Goal: Information Seeking & Learning: Find specific fact

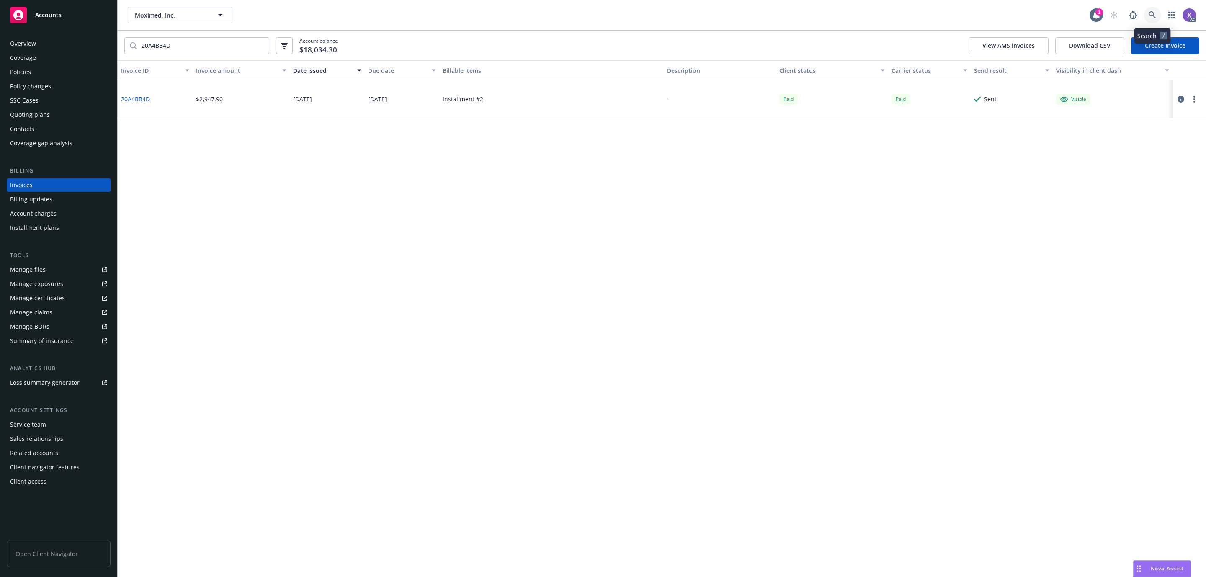
click at [1154, 14] on icon at bounding box center [1152, 14] width 7 height 7
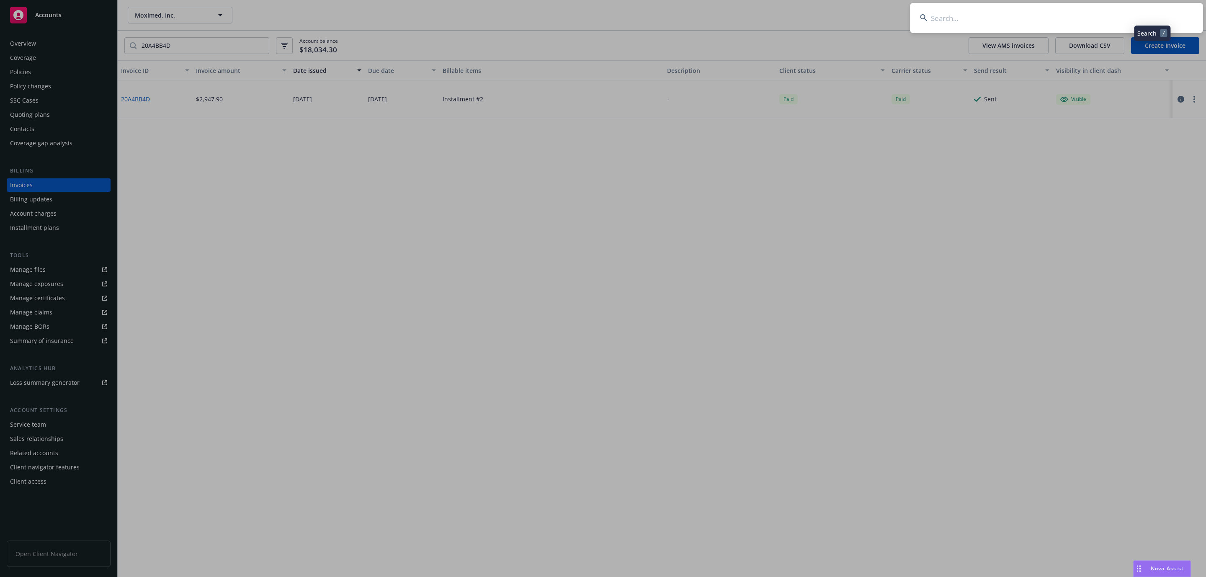
click at [1038, 24] on input at bounding box center [1056, 18] width 293 height 30
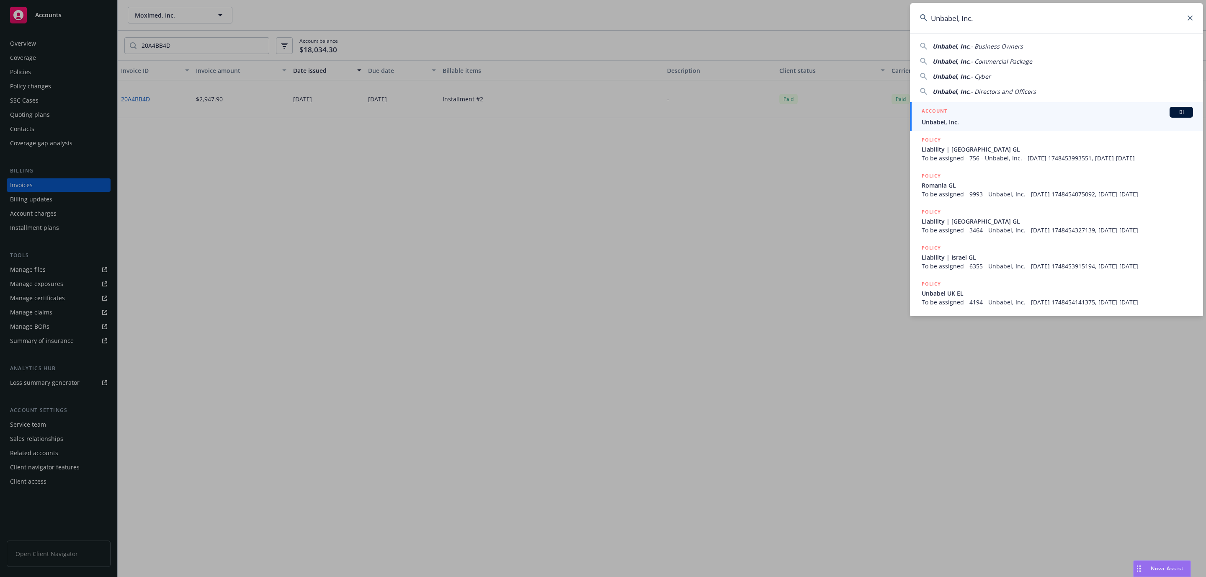
type input "Unbabel, Inc."
click at [967, 122] on span "Unbabel, Inc." at bounding box center [1057, 122] width 271 height 9
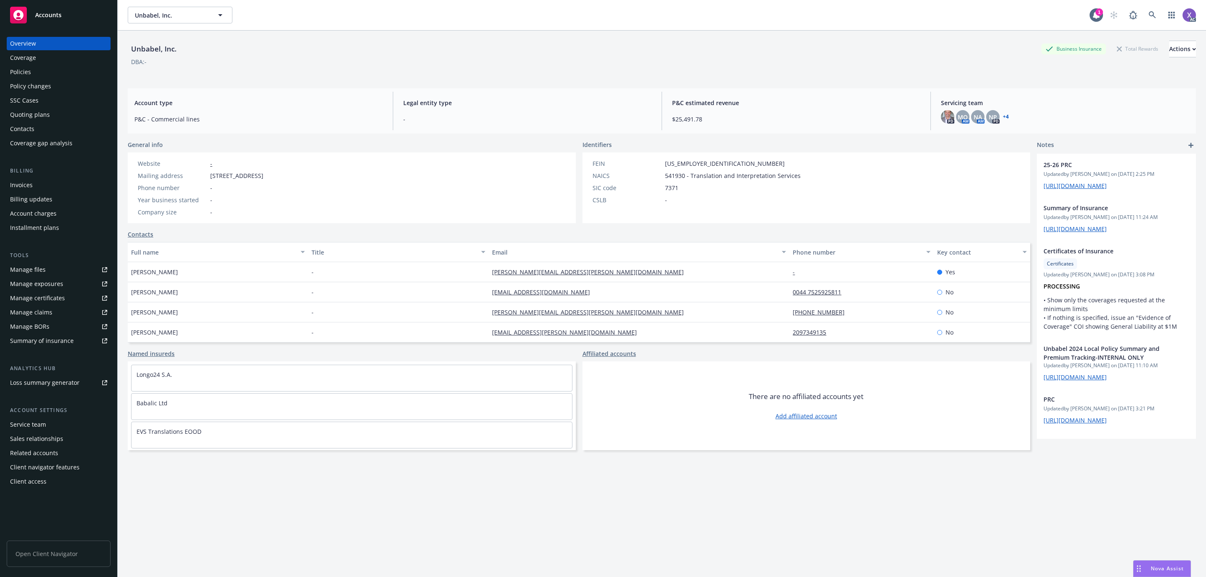
click at [21, 76] on div "Policies" at bounding box center [20, 71] width 21 height 13
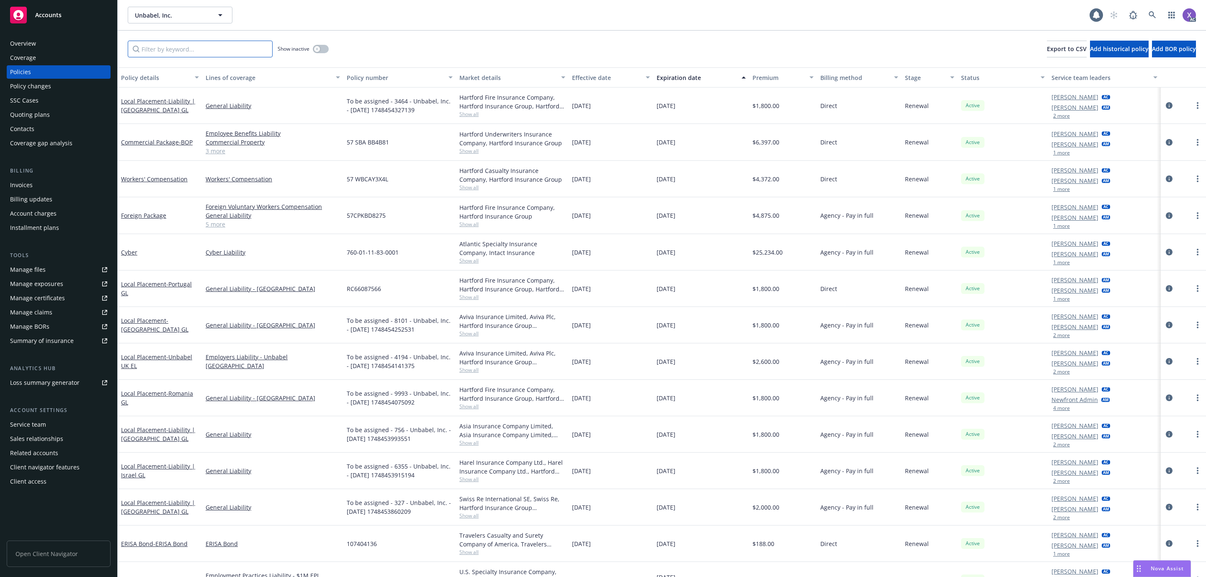
click at [201, 54] on input "Filter by keyword..." at bounding box center [200, 49] width 145 height 17
paste input "14-MGU-24-A59575"
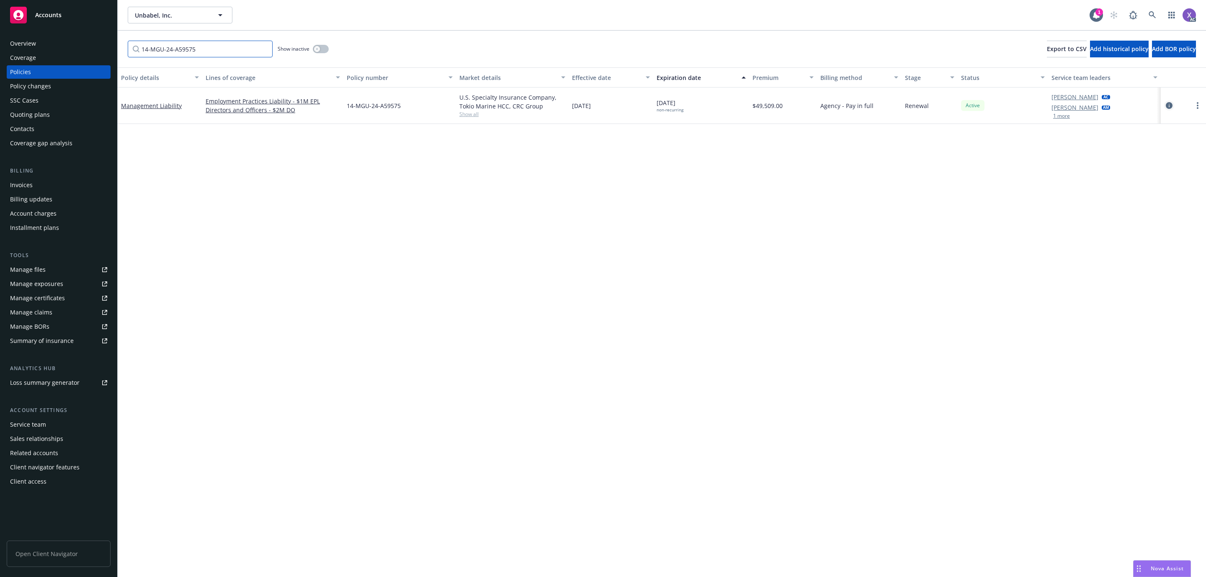
type input "14-MGU-24-A59575"
click at [1168, 102] on icon "circleInformation" at bounding box center [1169, 105] width 7 height 7
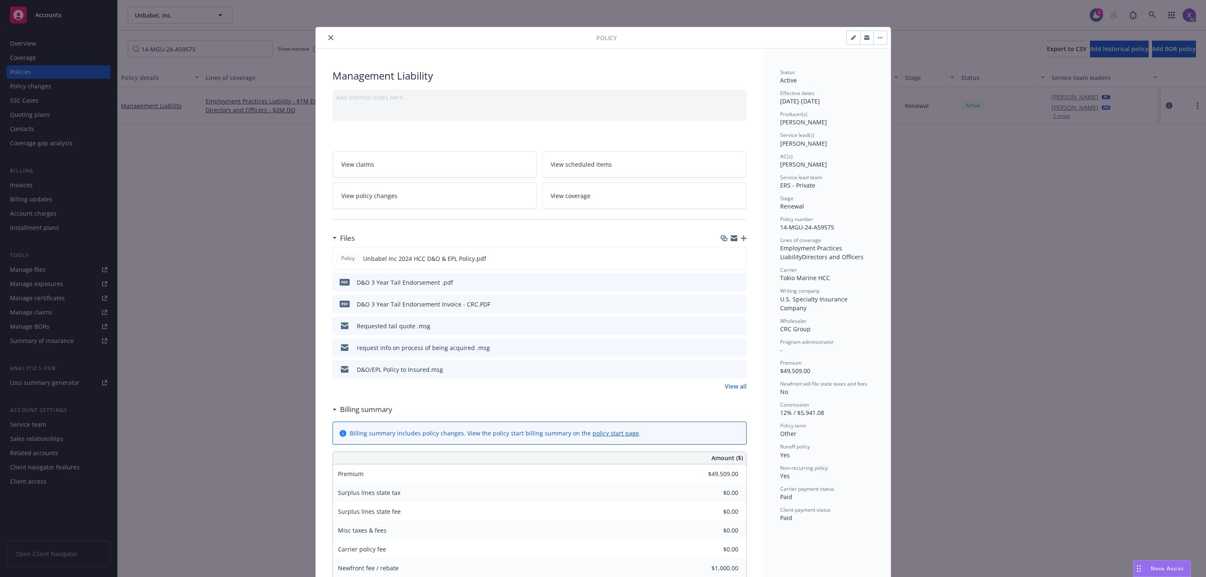
click at [732, 387] on link "View all" at bounding box center [736, 386] width 22 height 9
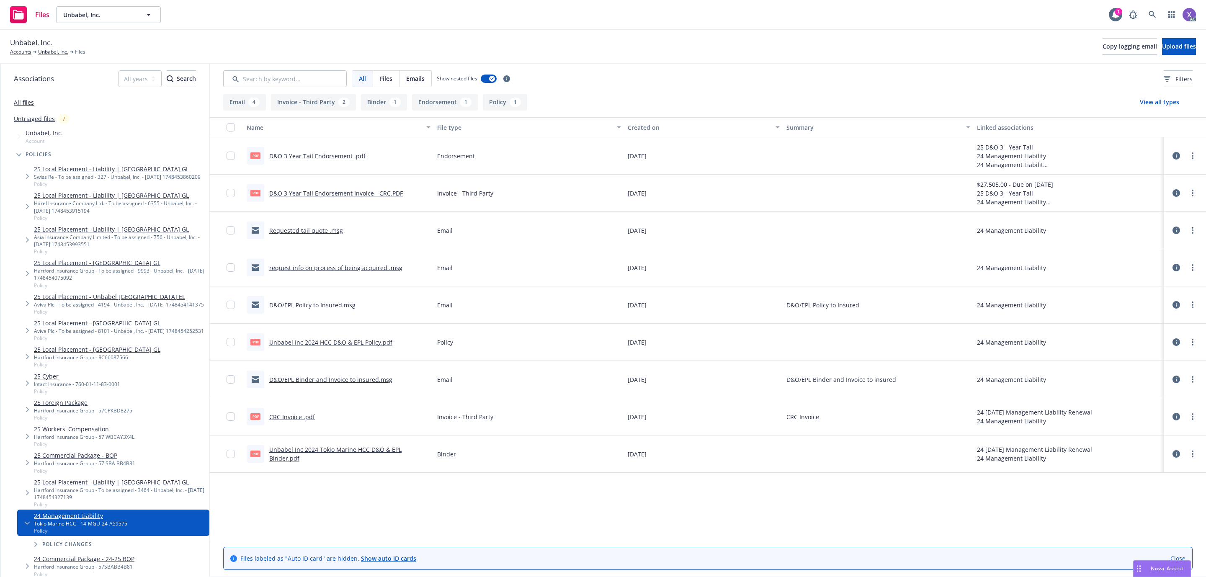
click at [330, 156] on link "D&O 3 Year Tail Endorsement .pdf" at bounding box center [317, 156] width 96 height 8
drag, startPoint x: 396, startPoint y: 199, endPoint x: 393, endPoint y: 192, distance: 7.3
click at [396, 199] on div "PDF D&O 3 Year Tail Endorsement Invoice - CRC.PDF" at bounding box center [325, 193] width 156 height 18
click at [393, 192] on link "D&O 3 Year Tail Endorsement Invoice - CRC.PDF" at bounding box center [336, 193] width 134 height 8
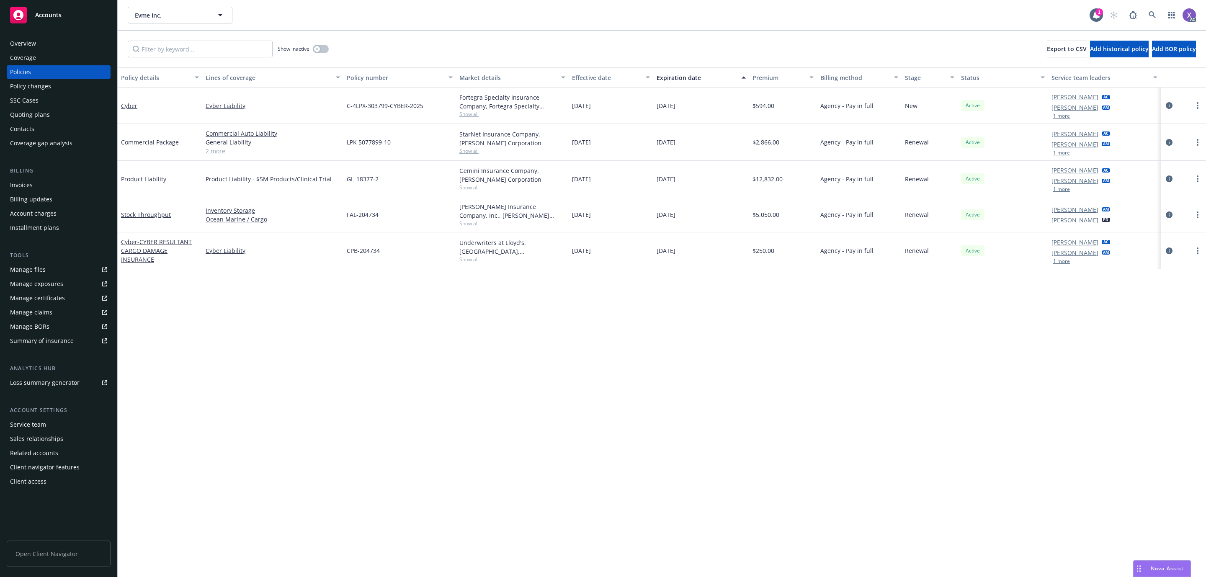
click at [15, 184] on div "Invoices" at bounding box center [21, 184] width 23 height 13
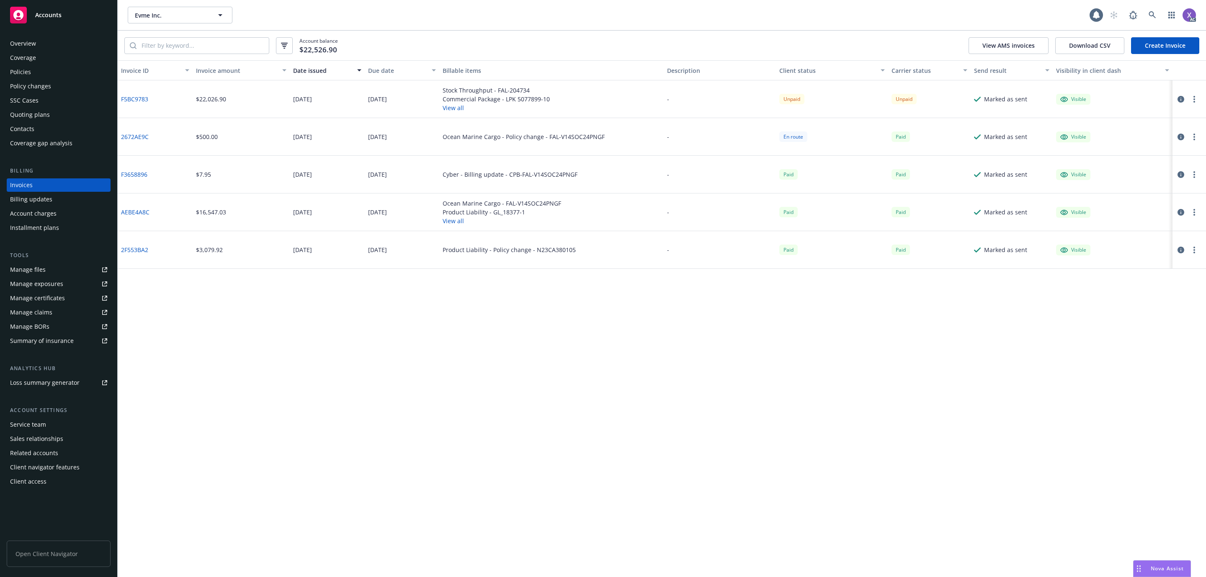
click at [1184, 97] on icon "button" at bounding box center [1181, 99] width 7 height 7
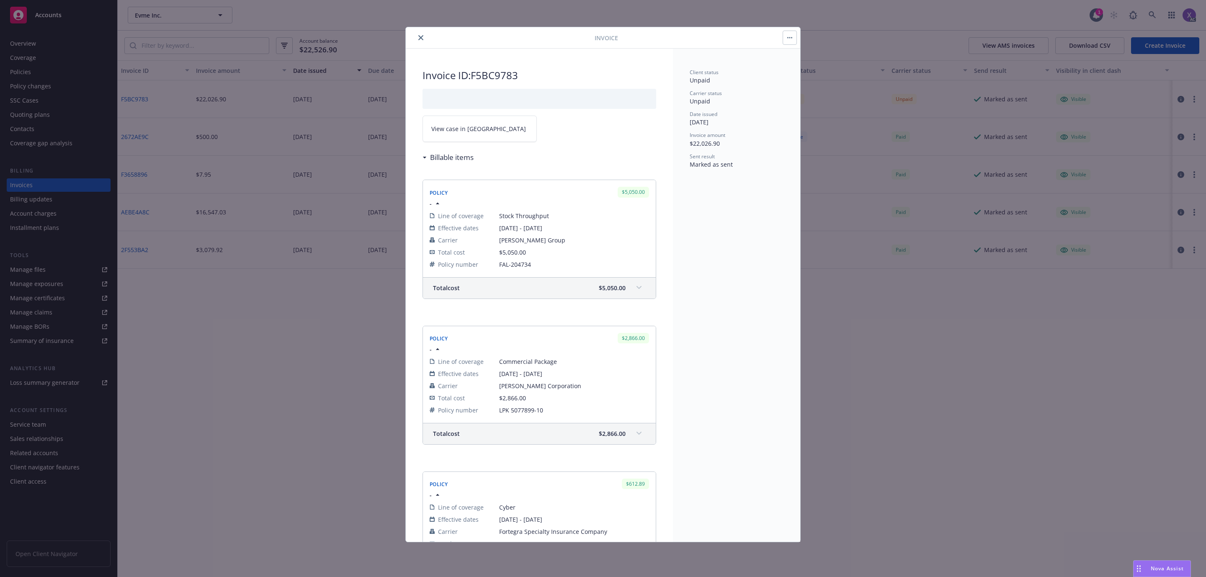
click at [467, 140] on link "View case in SSC" at bounding box center [480, 129] width 114 height 26
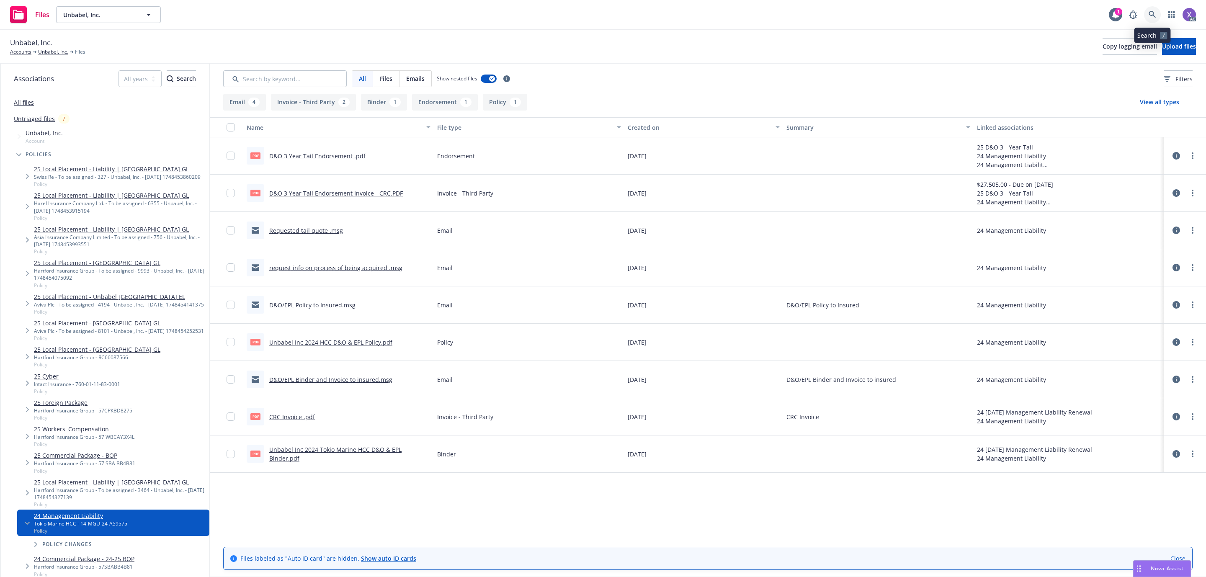
click at [1157, 18] on link at bounding box center [1152, 14] width 17 height 17
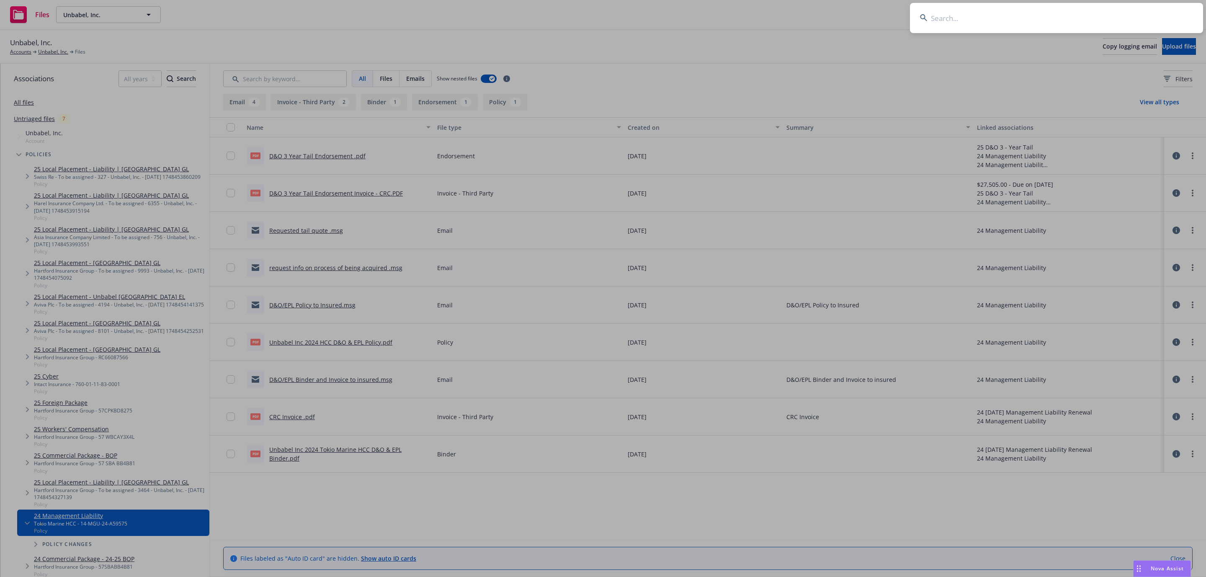
click at [1005, 23] on input at bounding box center [1056, 18] width 293 height 30
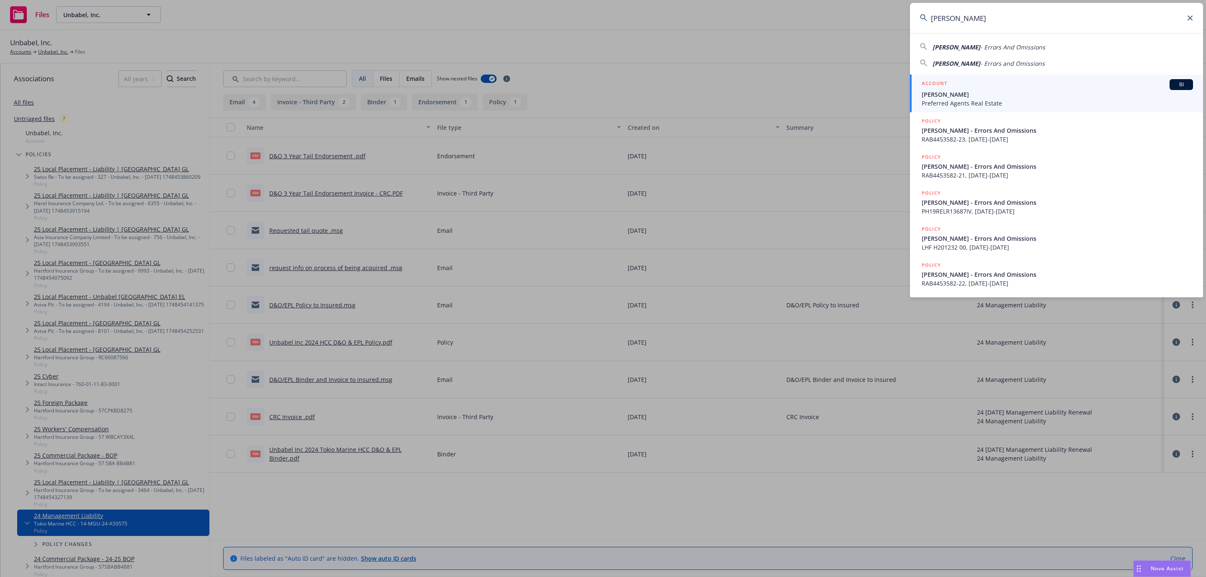
type input "[PERSON_NAME]"
click at [963, 102] on span "Preferred Agents Real Estate" at bounding box center [1057, 103] width 271 height 9
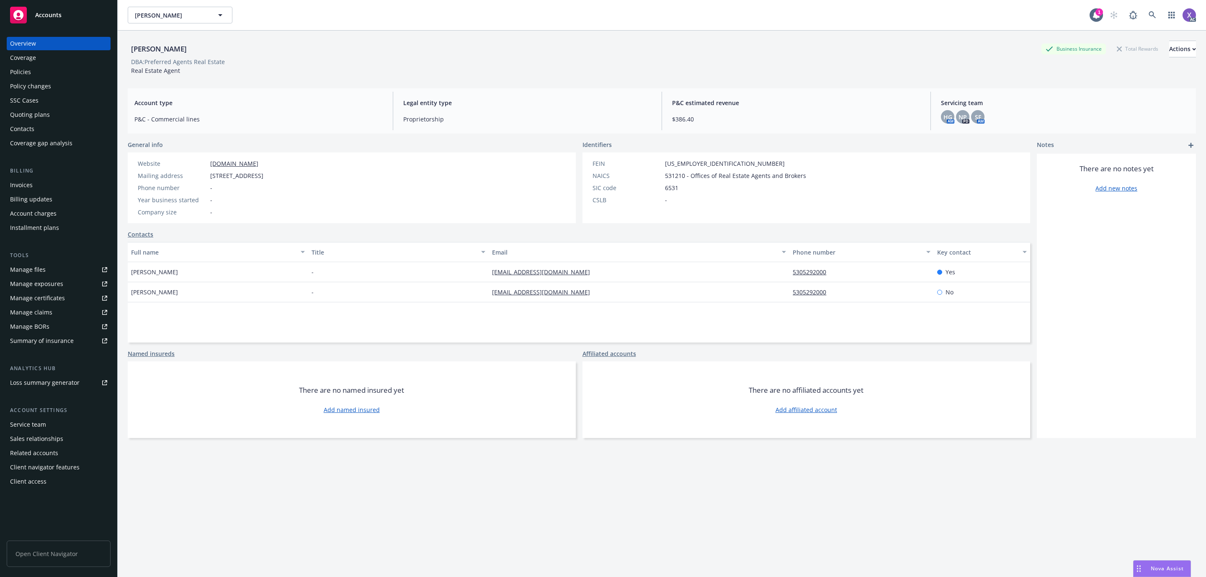
click at [22, 189] on div "Invoices" at bounding box center [21, 184] width 23 height 13
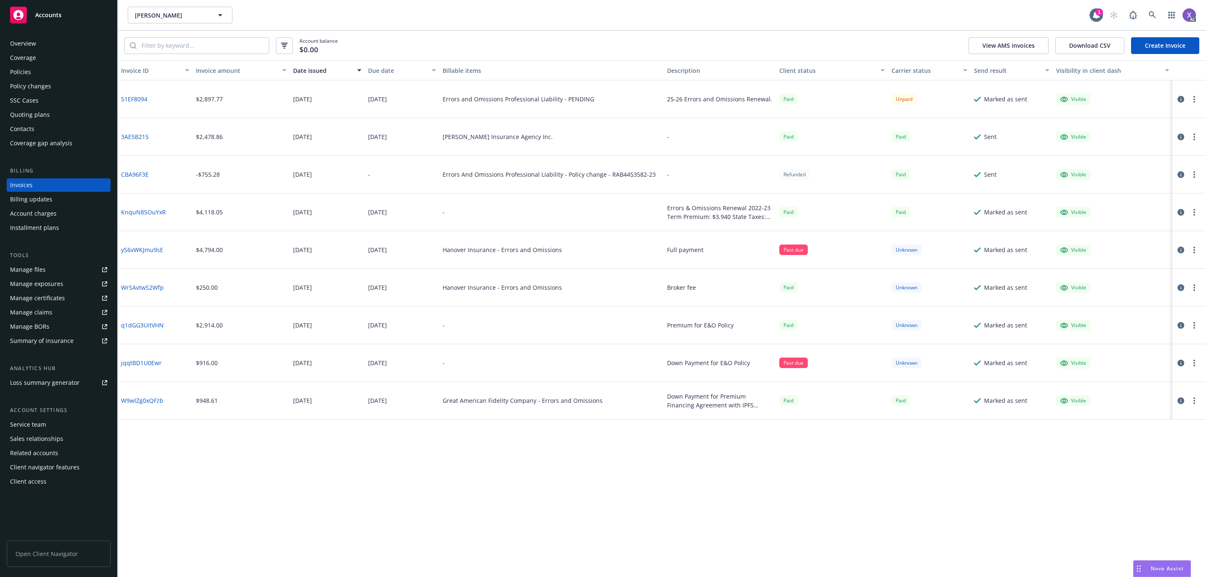
click at [19, 71] on div "Policies" at bounding box center [20, 71] width 21 height 13
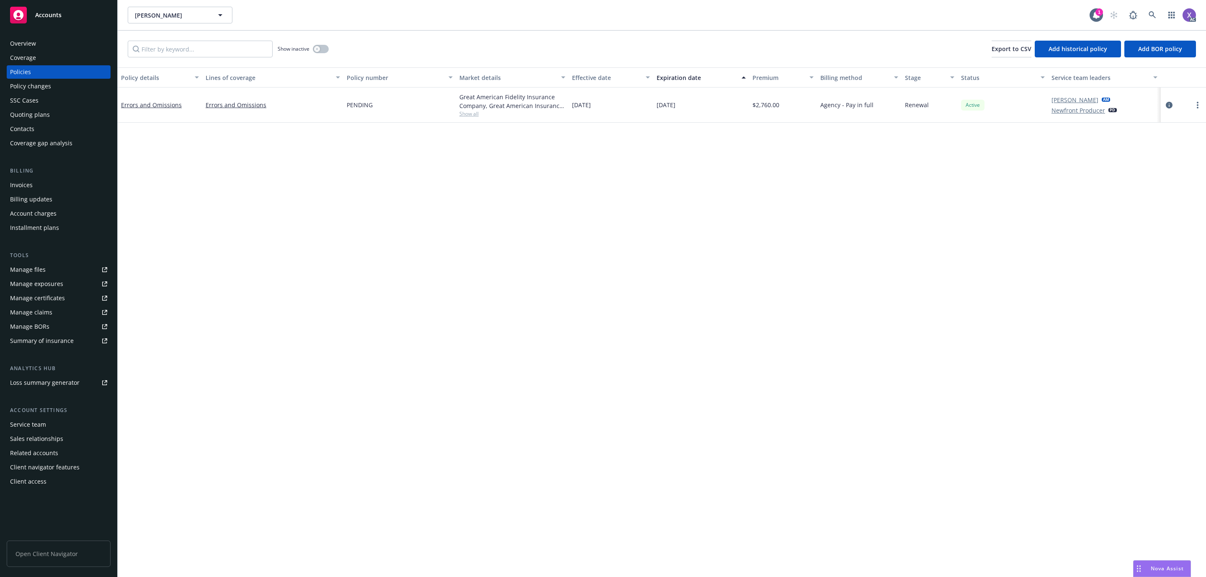
click at [25, 181] on div "Invoices" at bounding box center [21, 184] width 23 height 13
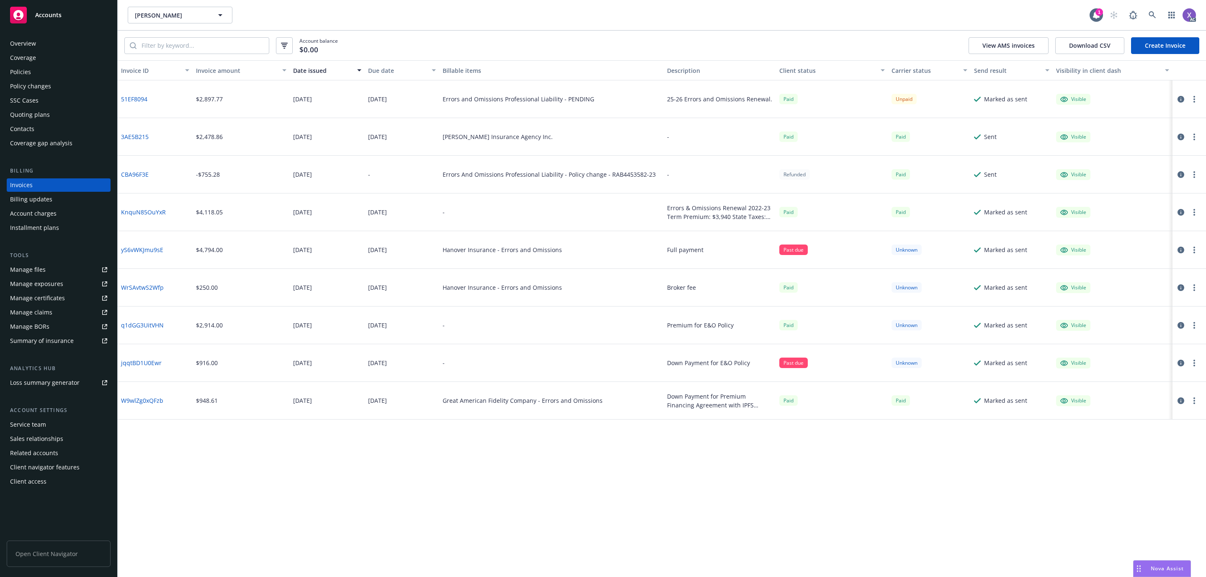
click at [1182, 100] on icon "button" at bounding box center [1181, 99] width 7 height 7
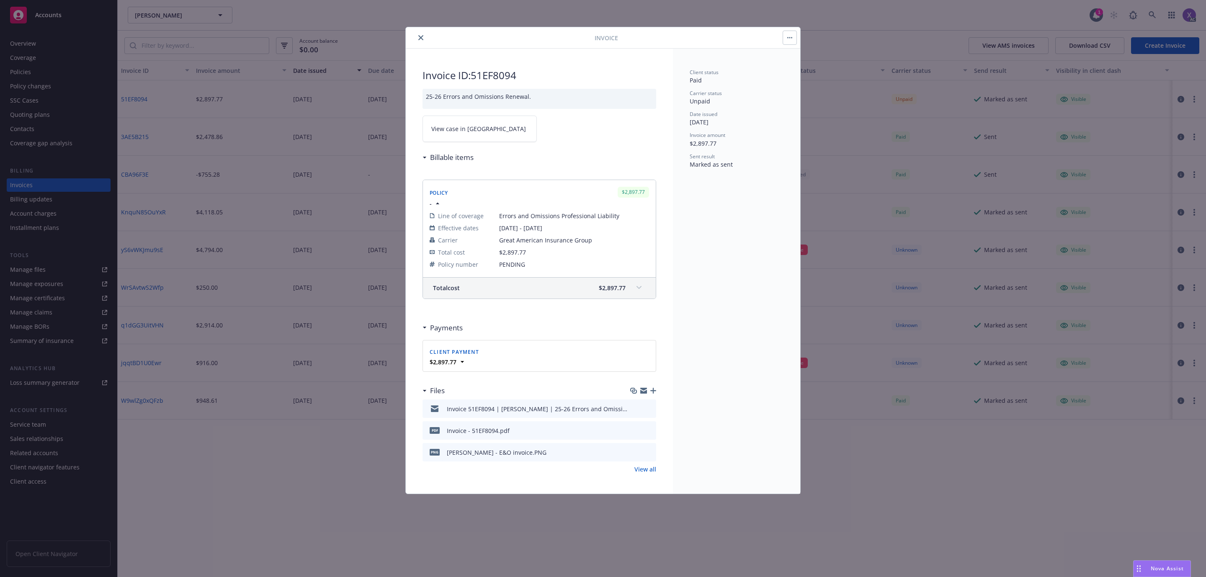
click at [630, 288] on div "Total cost $2,897.77" at bounding box center [539, 288] width 233 height 21
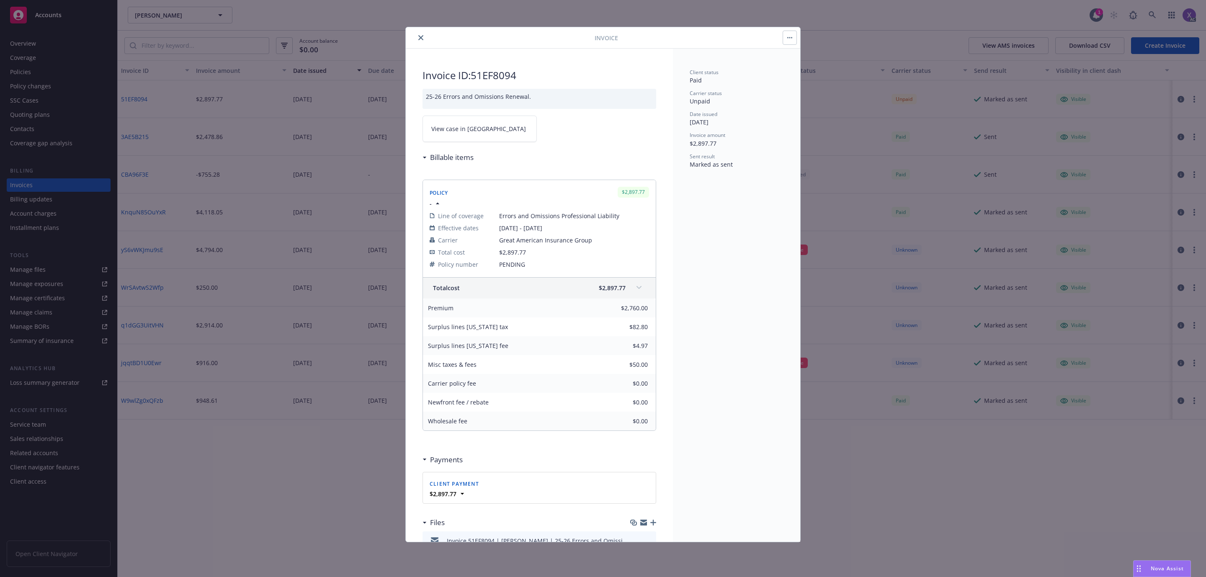
click at [501, 44] on div "Invoice" at bounding box center [603, 37] width 395 height 21
click at [421, 34] on button "close" at bounding box center [421, 38] width 10 height 10
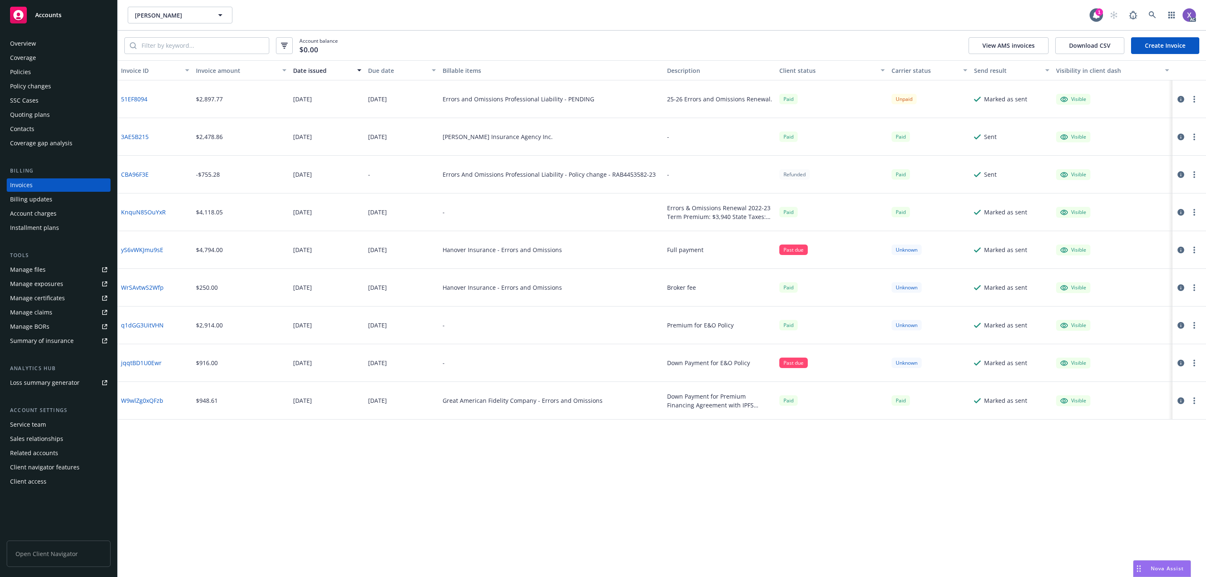
click at [18, 73] on div "Policies" at bounding box center [20, 71] width 21 height 13
